Goal: Transaction & Acquisition: Download file/media

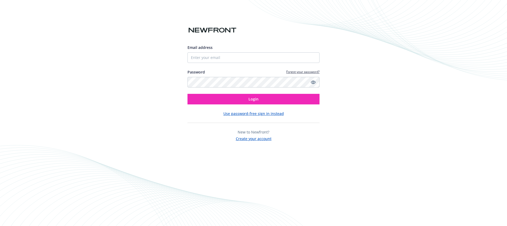
click at [262, 57] on input "Email address" at bounding box center [253, 57] width 132 height 11
click at [0, 225] on com-1password-button at bounding box center [0, 226] width 0 height 0
type input "[EMAIL_ADDRESS][PERSON_NAME][DOMAIN_NAME]"
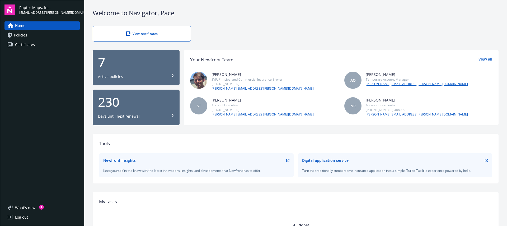
click at [30, 45] on span "Certificates" at bounding box center [25, 44] width 20 height 8
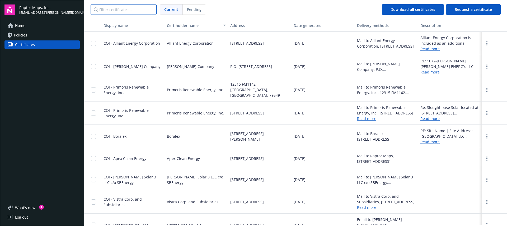
click at [123, 9] on input "Filter certificates..." at bounding box center [124, 9] width 66 height 11
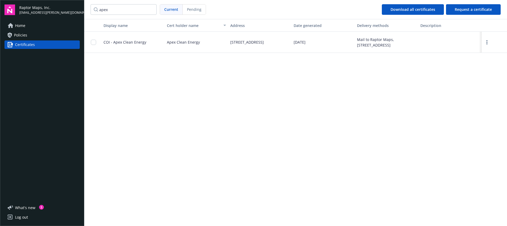
click at [156, 40] on div "COI - Apex Clean Energy" at bounding box center [132, 42] width 63 height 21
click at [150, 41] on div "COI - Apex Clean Energy" at bounding box center [132, 42] width 63 height 21
drag, startPoint x: 132, startPoint y: 42, endPoint x: 105, endPoint y: 42, distance: 27.7
click at [132, 42] on span "COI - Apex Clean Energy" at bounding box center [124, 42] width 43 height 5
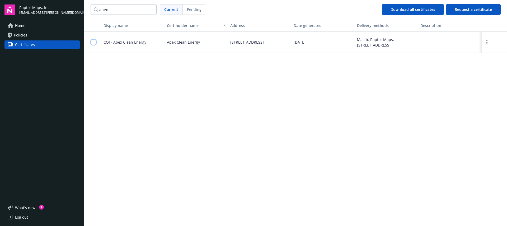
click at [92, 42] on input "checkbox" at bounding box center [93, 42] width 5 height 5
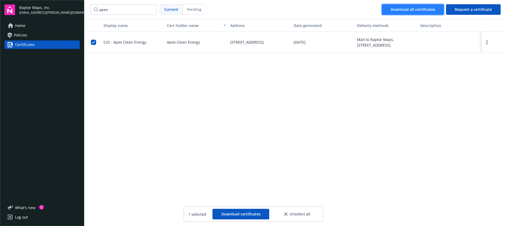
click at [401, 11] on span "Download all certificates" at bounding box center [412, 9] width 45 height 5
click at [337, 12] on nav "apex Current Pending Download all certificates Request a certificate" at bounding box center [295, 9] width 423 height 19
click at [113, 8] on input "apex" at bounding box center [124, 9] width 66 height 11
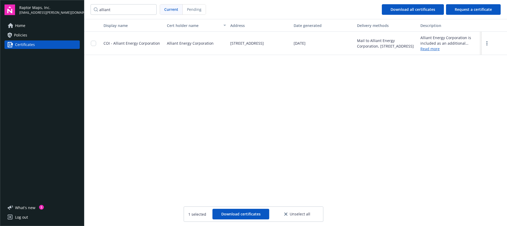
click at [131, 43] on span "COI - Alliant Energy Corporation" at bounding box center [131, 43] width 56 height 5
click at [431, 49] on link "Read more" at bounding box center [449, 49] width 59 height 6
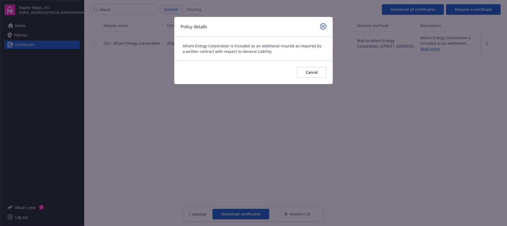
click at [321, 27] on icon "close" at bounding box center [322, 26] width 3 height 3
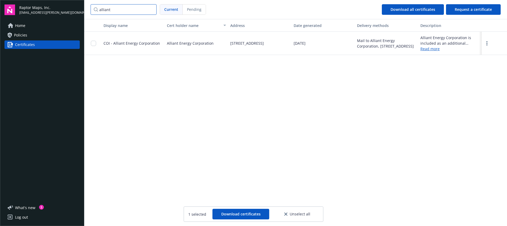
click at [125, 9] on input "alliant" at bounding box center [124, 9] width 66 height 11
type input "apex"
click at [94, 41] on input "checkbox" at bounding box center [93, 42] width 5 height 5
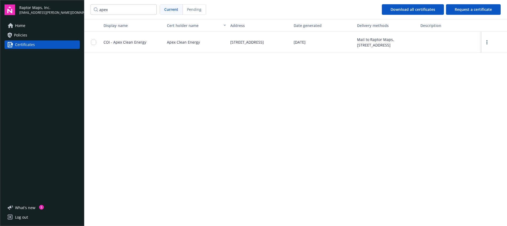
click at [447, 43] on div at bounding box center [449, 42] width 63 height 21
click at [435, 39] on div at bounding box center [449, 42] width 63 height 21
click at [336, 81] on div "Display name Cert holder name Address Date generated Delivery methods Descripti…" at bounding box center [295, 122] width 423 height 206
